Goal: Task Accomplishment & Management: Complete application form

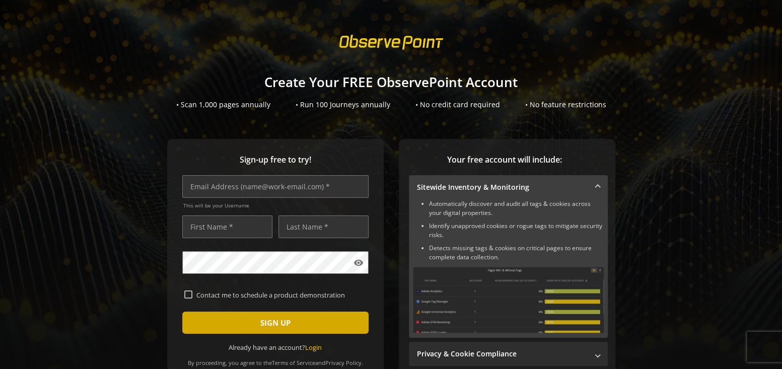
click at [352, 328] on span "submit" at bounding box center [275, 323] width 186 height 24
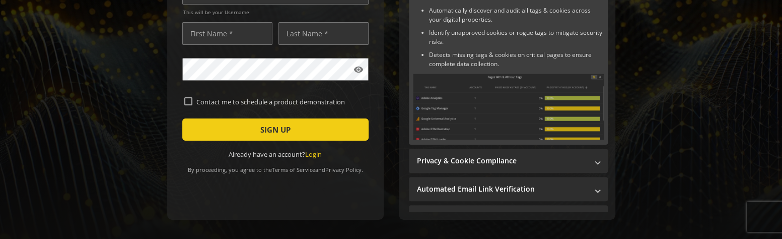
scroll to position [232, 0]
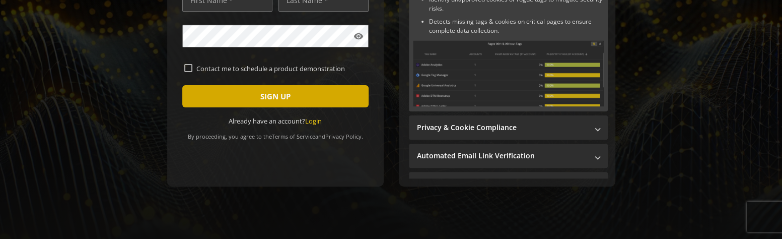
click at [292, 89] on span "submit" at bounding box center [275, 96] width 186 height 24
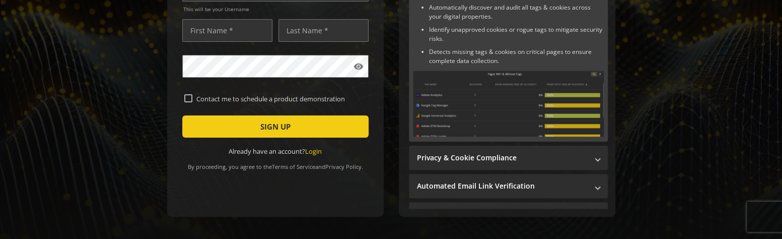
scroll to position [232, 0]
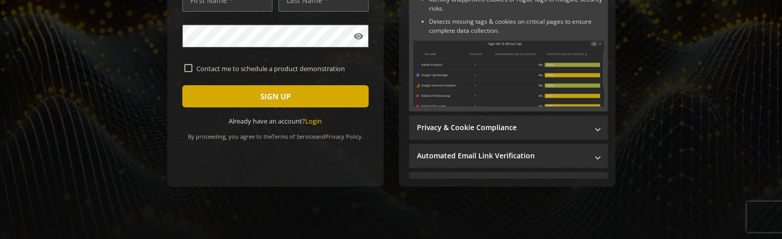
click at [264, 90] on span "SIGN UP" at bounding box center [275, 96] width 30 height 18
